Goal: Information Seeking & Learning: Learn about a topic

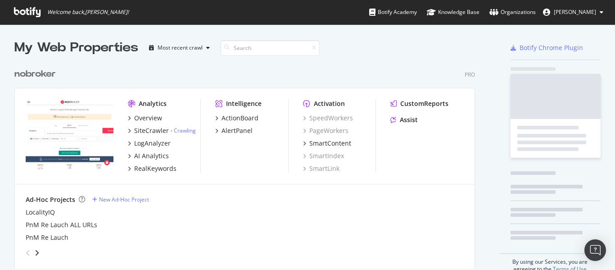
scroll to position [205, 461]
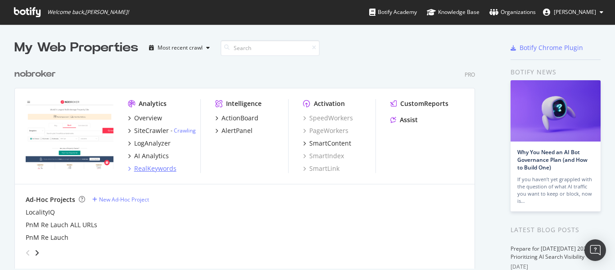
click at [148, 168] on div "RealKeywords" at bounding box center [155, 168] width 42 height 9
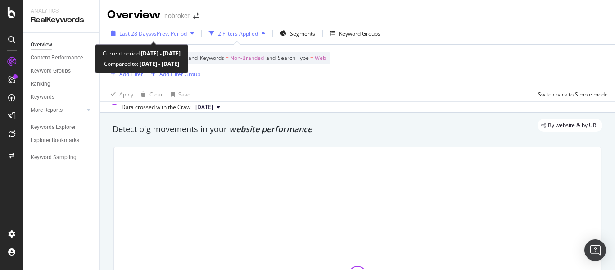
click at [154, 32] on span "vs Prev. Period" at bounding box center [169, 34] width 36 height 8
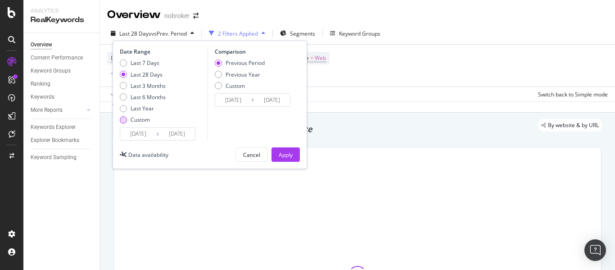
click at [126, 121] on div "Custom" at bounding box center [123, 119] width 7 height 7
click at [141, 136] on input "[DATE]" at bounding box center [138, 133] width 36 height 13
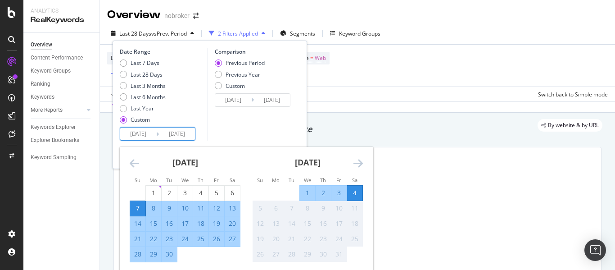
click at [136, 165] on icon "Move backward to switch to the previous month." at bounding box center [134, 163] width 9 height 11
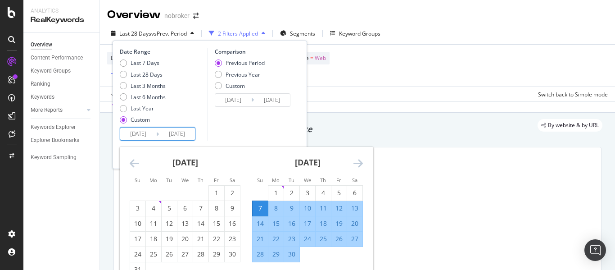
click at [136, 165] on icon "Move backward to switch to the previous month." at bounding box center [134, 163] width 9 height 11
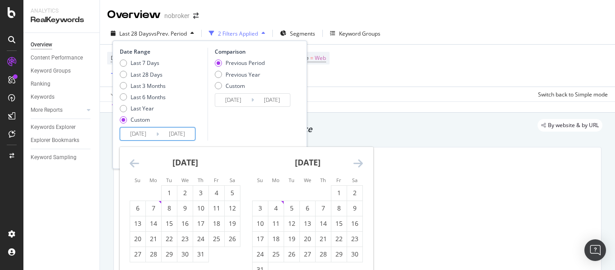
click at [136, 165] on icon "Move backward to switch to the previous month." at bounding box center [134, 163] width 9 height 11
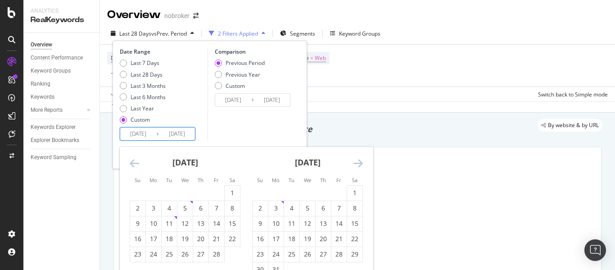
click at [136, 165] on icon "Move backward to switch to the previous month." at bounding box center [134, 163] width 9 height 11
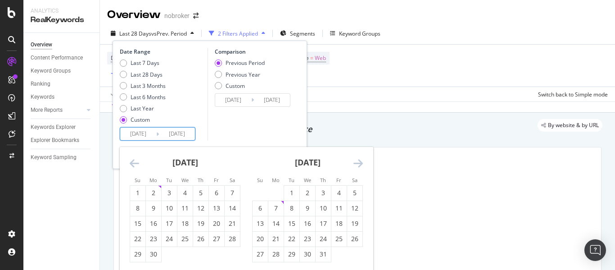
click at [136, 165] on icon "Move backward to switch to the previous month." at bounding box center [134, 163] width 9 height 11
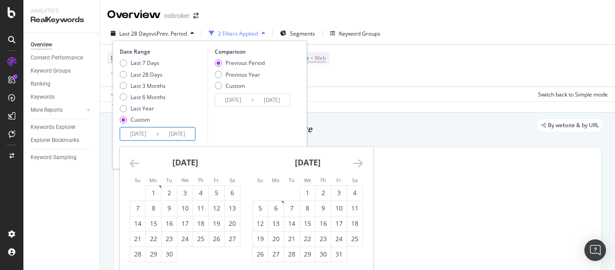
click at [136, 165] on icon "Move backward to switch to the previous month." at bounding box center [134, 163] width 9 height 11
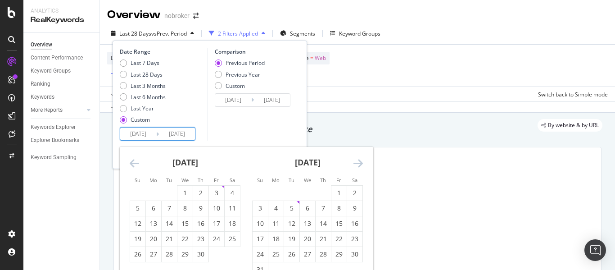
click at [136, 165] on icon "Move backward to switch to the previous month." at bounding box center [134, 163] width 9 height 11
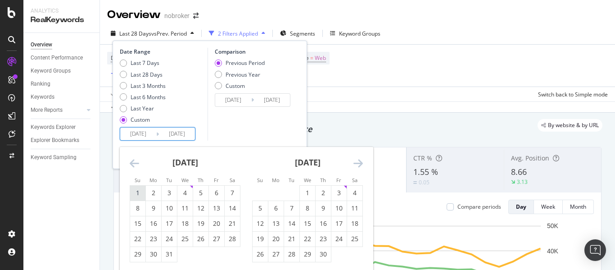
click at [139, 192] on div "1" at bounding box center [137, 192] width 15 height 9
type input "[DATE]"
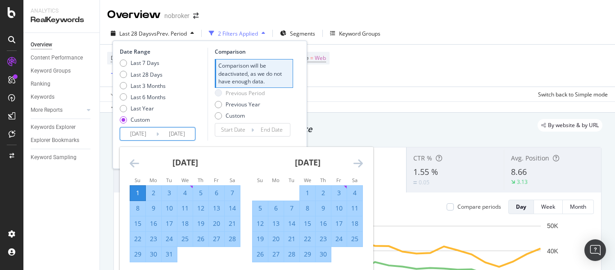
click at [191, 131] on input "[DATE]" at bounding box center [177, 133] width 36 height 13
click at [193, 107] on div "Last 7 Days Last 28 Days Last 3 Months Last 6 Months Last Year Custom" at bounding box center [163, 93] width 86 height 68
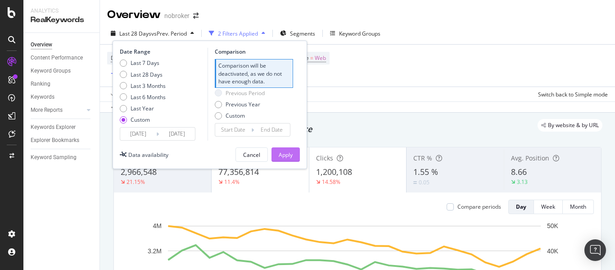
click at [286, 155] on div "Apply" at bounding box center [286, 155] width 14 height 8
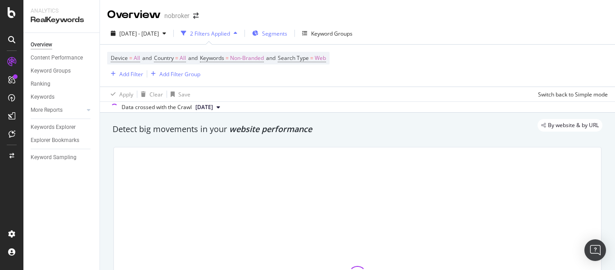
click at [287, 32] on span "Segments" at bounding box center [274, 34] width 25 height 8
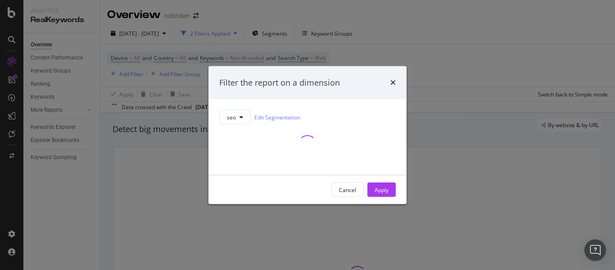
click at [456, 68] on div "Filter the report on a dimension seo Edit Segmentation Cancel Apply" at bounding box center [307, 135] width 615 height 270
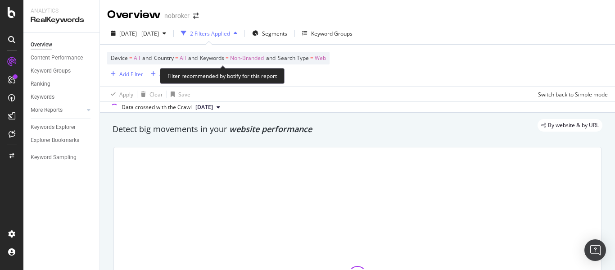
click at [258, 57] on span "Non-Branded" at bounding box center [247, 58] width 34 height 13
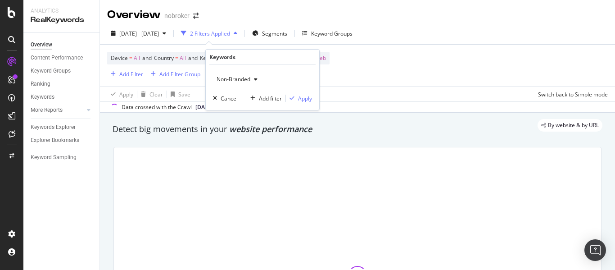
click at [403, 48] on div "Device = All and Country = All and Keywords = Non-Branded and Search Type = Web…" at bounding box center [357, 66] width 501 height 42
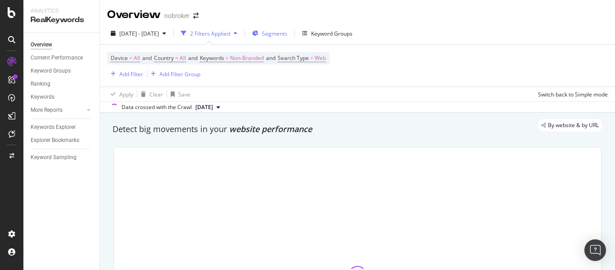
click at [287, 34] on span "Segments" at bounding box center [274, 34] width 25 height 8
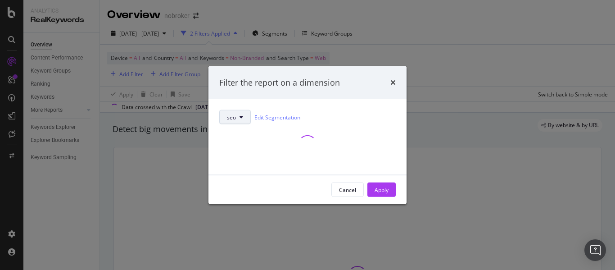
click at [230, 118] on span "seo" at bounding box center [231, 117] width 9 height 8
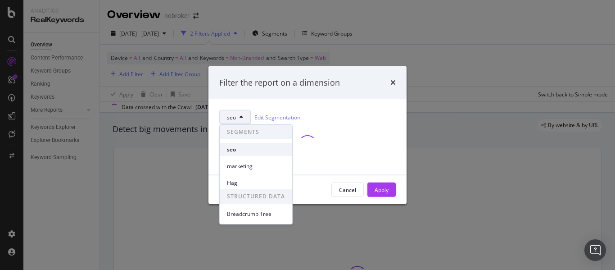
click at [231, 147] on span "seo" at bounding box center [256, 149] width 58 height 8
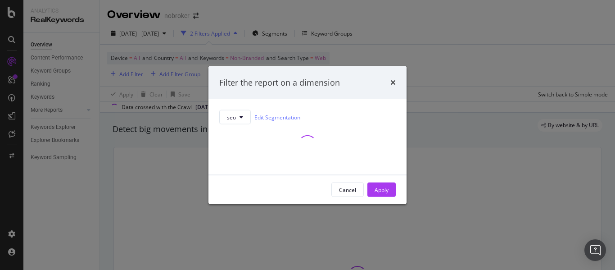
click at [503, 154] on div "Filter the report on a dimension seo Edit Segmentation Cancel Apply" at bounding box center [307, 135] width 615 height 270
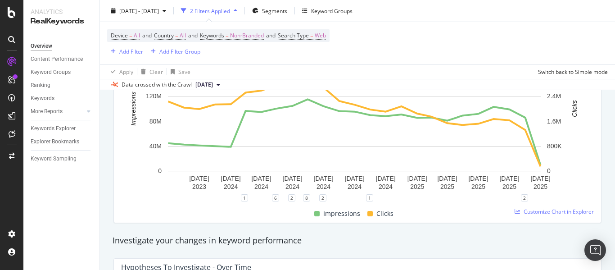
scroll to position [180, 0]
click at [539, 208] on span "Customize Chart in Explorer" at bounding box center [559, 211] width 70 height 8
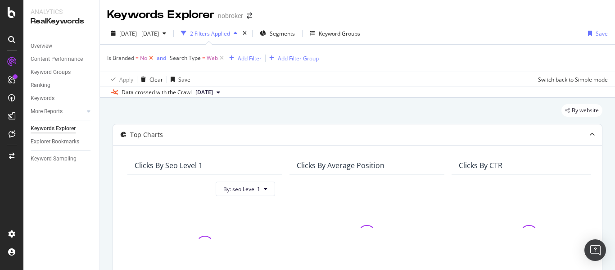
click at [152, 61] on icon at bounding box center [151, 58] width 8 height 9
click at [159, 58] on icon at bounding box center [159, 58] width 8 height 9
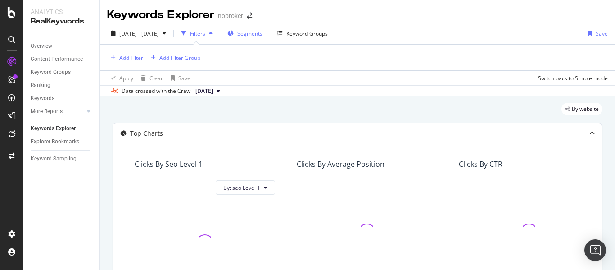
click at [263, 34] on span "Segments" at bounding box center [249, 34] width 25 height 8
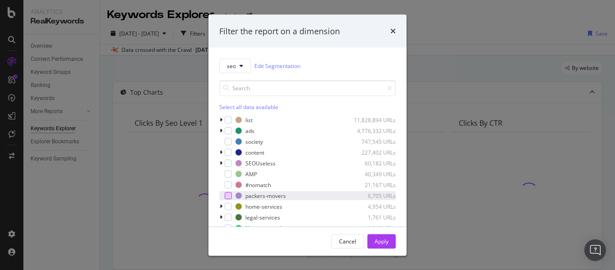
click at [228, 195] on div "modal" at bounding box center [228, 195] width 7 height 7
click at [388, 243] on div "Apply" at bounding box center [382, 241] width 14 height 8
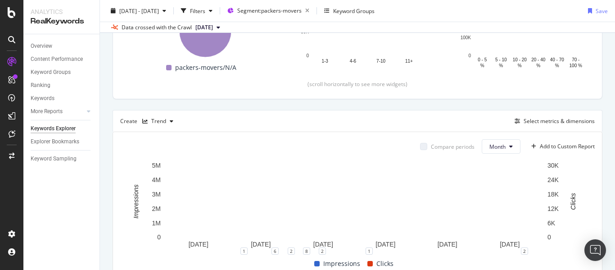
scroll to position [170, 0]
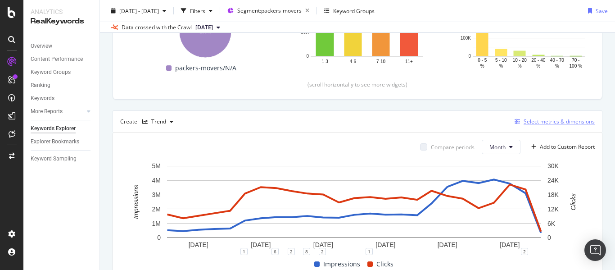
click at [550, 121] on div "Select metrics & dimensions" at bounding box center [559, 122] width 71 height 8
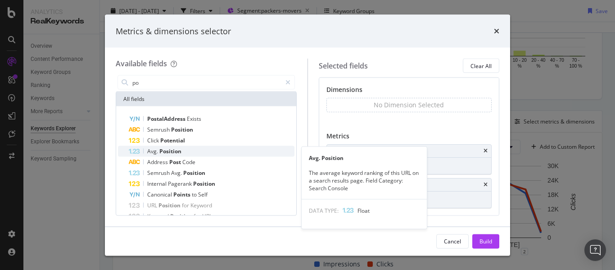
click at [159, 149] on span "Position" at bounding box center [170, 151] width 22 height 8
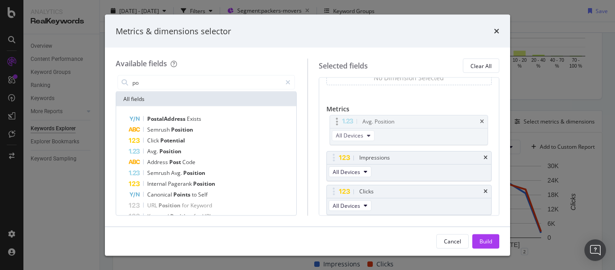
drag, startPoint x: 336, startPoint y: 188, endPoint x: 338, endPoint y: 119, distance: 68.9
click at [338, 119] on body "Analytics RealKeywords Overview Content Performance Keyword Groups Ranking Keyw…" at bounding box center [307, 135] width 615 height 270
click at [159, 83] on input "po" at bounding box center [206, 83] width 150 height 14
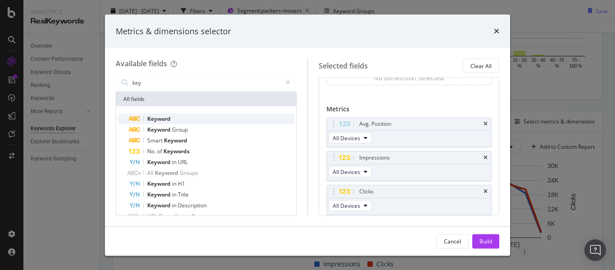
click at [152, 116] on span "Keyword" at bounding box center [158, 119] width 23 height 8
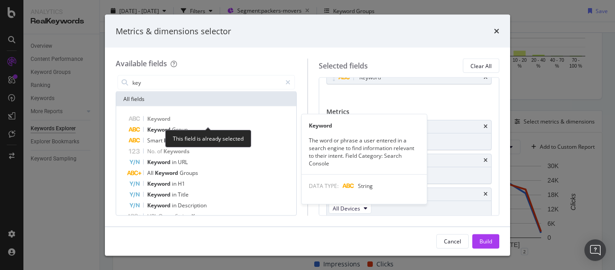
scroll to position [20, 0]
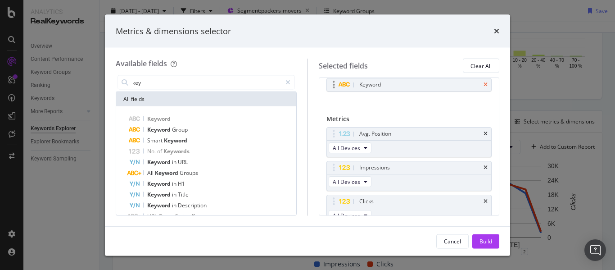
click at [484, 86] on icon "times" at bounding box center [486, 84] width 4 height 5
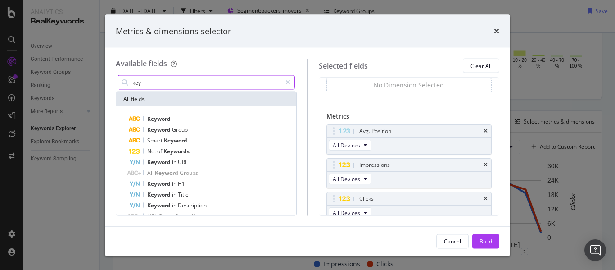
click at [146, 78] on input "key" at bounding box center [206, 83] width 150 height 14
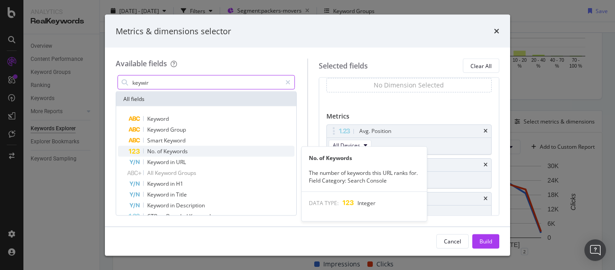
type input "keywir"
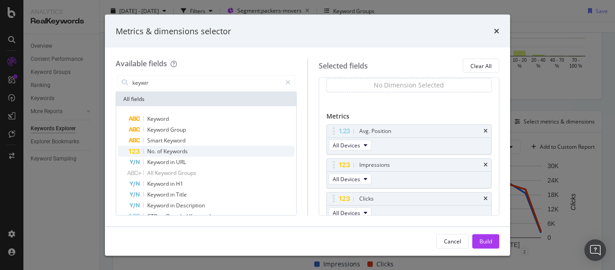
click at [164, 151] on span "Keywords" at bounding box center [175, 151] width 24 height 8
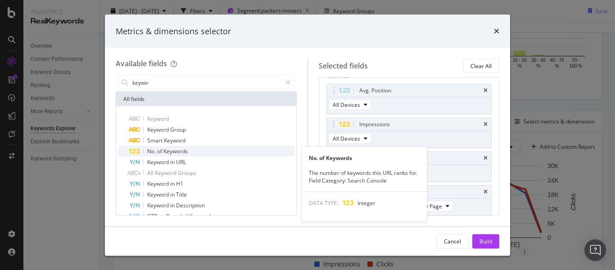
scroll to position [61, 0]
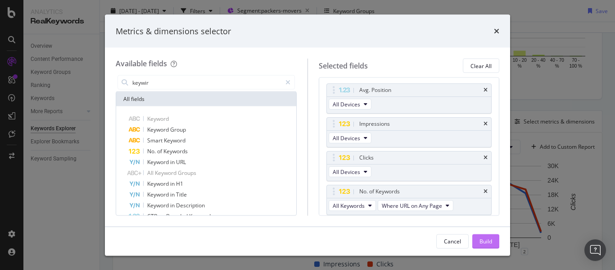
click at [486, 244] on div "Build" at bounding box center [486, 241] width 13 height 8
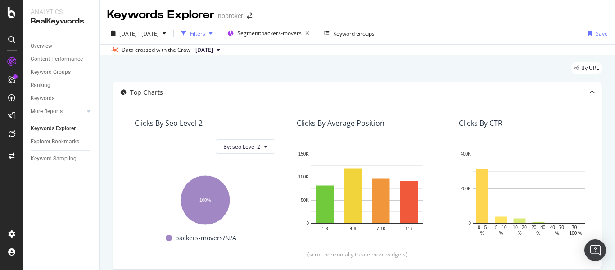
click at [213, 31] on icon "button" at bounding box center [211, 33] width 4 height 5
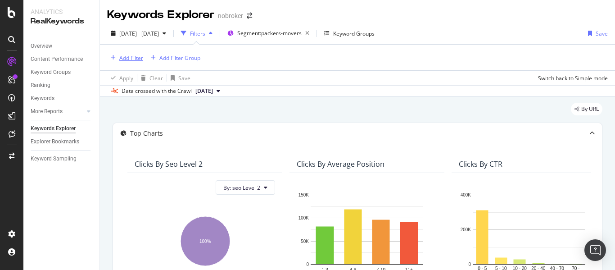
click at [134, 54] on div "Add Filter" at bounding box center [131, 58] width 24 height 8
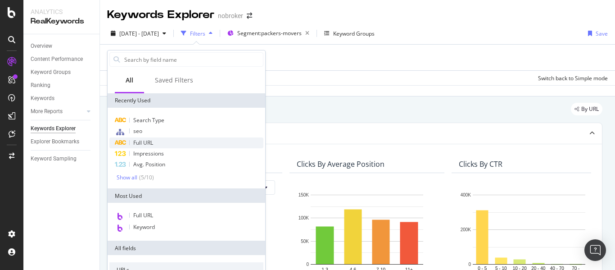
click at [143, 145] on span "Full URL" at bounding box center [143, 143] width 20 height 8
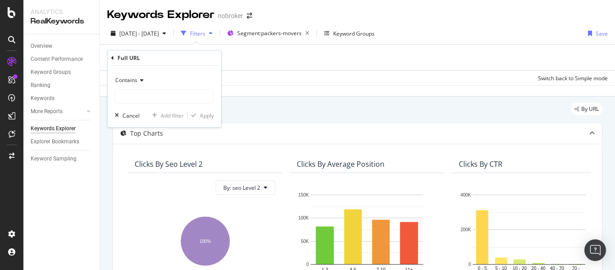
click at [140, 79] on icon at bounding box center [140, 79] width 6 height 5
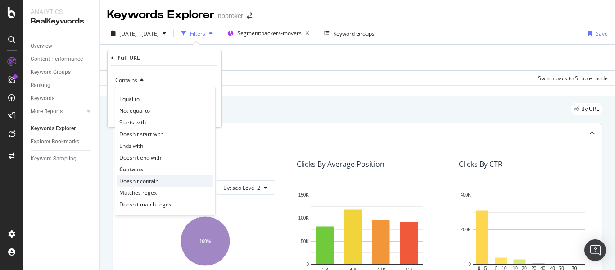
click at [143, 181] on span "Doesn't contain" at bounding box center [138, 181] width 39 height 8
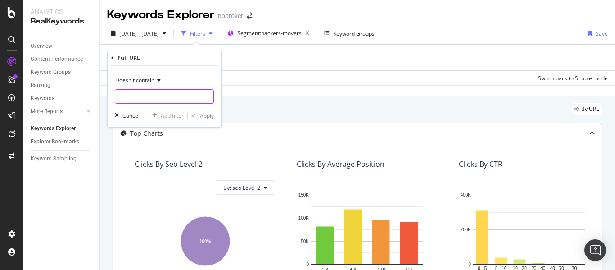
click at [139, 100] on input "text" at bounding box center [164, 96] width 98 height 14
type input "guides"
click at [209, 115] on div "Apply" at bounding box center [207, 116] width 14 height 8
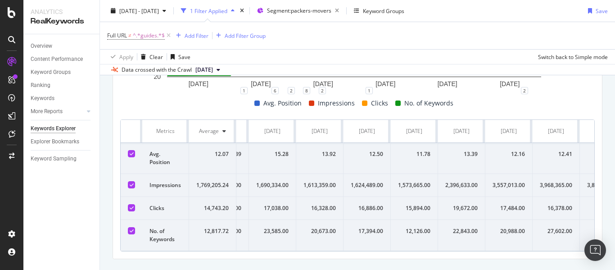
scroll to position [0, 818]
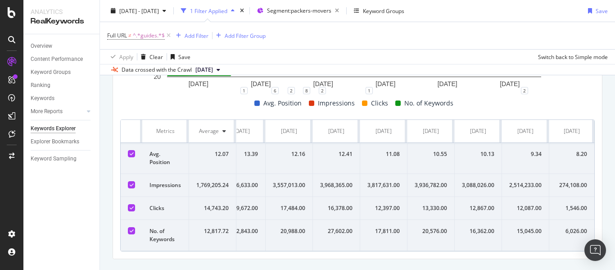
click at [521, 212] on div "12,087.00" at bounding box center [525, 208] width 32 height 8
click at [472, 209] on div "12,867.00" at bounding box center [478, 208] width 32 height 8
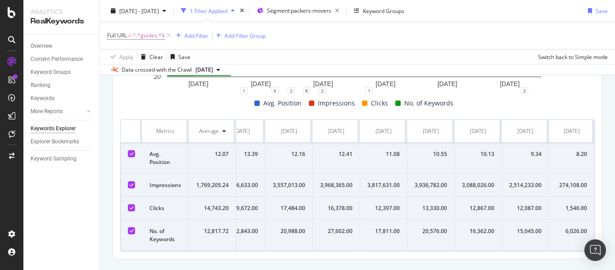
click at [425, 210] on div "13,330.00" at bounding box center [431, 208] width 32 height 8
click at [566, 208] on div "1,546.00" at bounding box center [572, 208] width 31 height 8
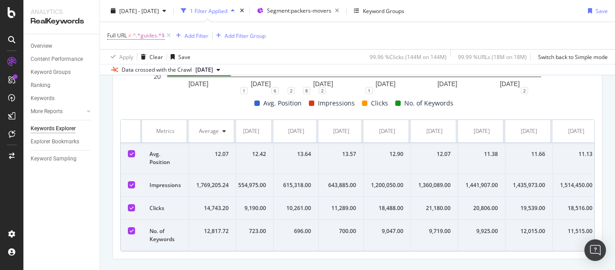
scroll to position [0, 0]
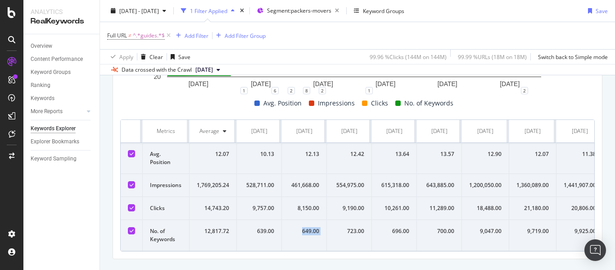
drag, startPoint x: 297, startPoint y: 221, endPoint x: 337, endPoint y: 234, distance: 42.7
click at [146, 98] on div "1 6 2 8 2 1 2" at bounding box center [357, 94] width 475 height 7
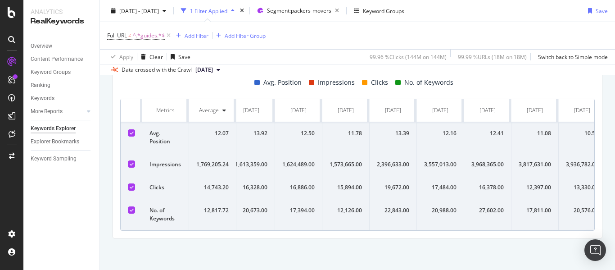
scroll to position [0, 818]
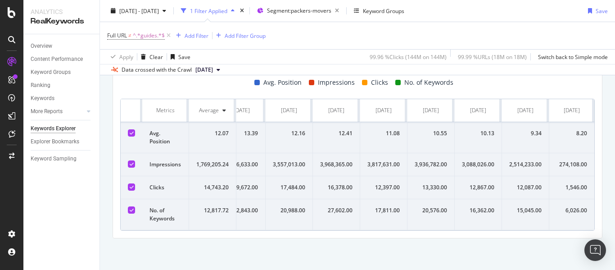
drag, startPoint x: 117, startPoint y: 123, endPoint x: 615, endPoint y: 272, distance: 520.0
click at [615, 269] on html "Analytics RealKeywords Overview Content Performance Keyword Groups Ranking Keyw…" at bounding box center [307, 135] width 615 height 270
